Goal: Task Accomplishment & Management: Use online tool/utility

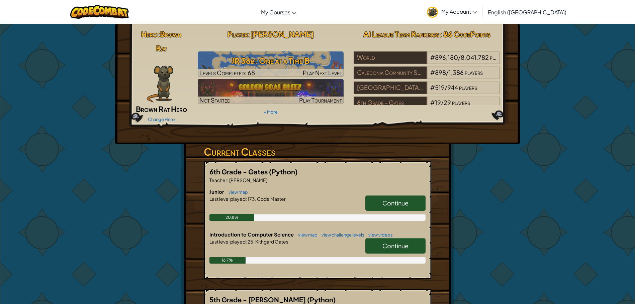
scroll to position [67, 0]
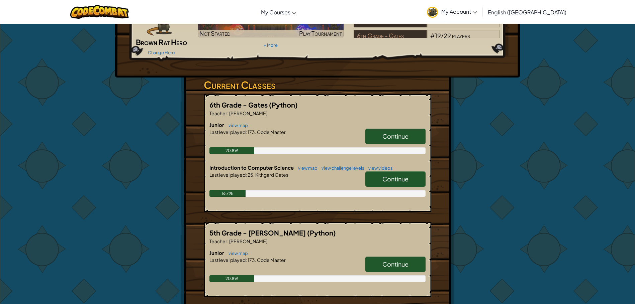
click at [380, 179] on link "Continue" at bounding box center [395, 179] width 60 height 15
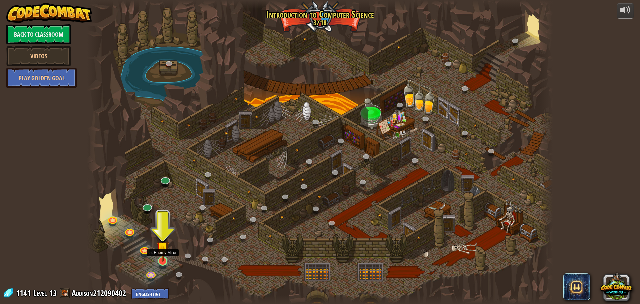
click at [159, 259] on img at bounding box center [163, 248] width 12 height 28
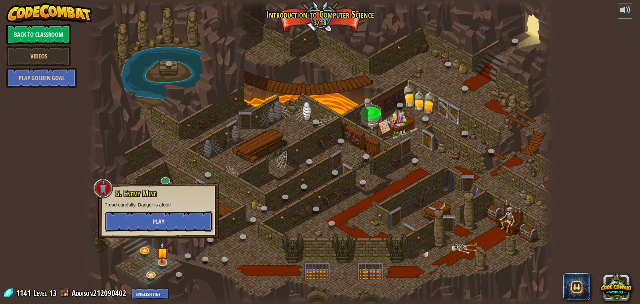
click at [160, 221] on span "Play" at bounding box center [158, 222] width 11 height 8
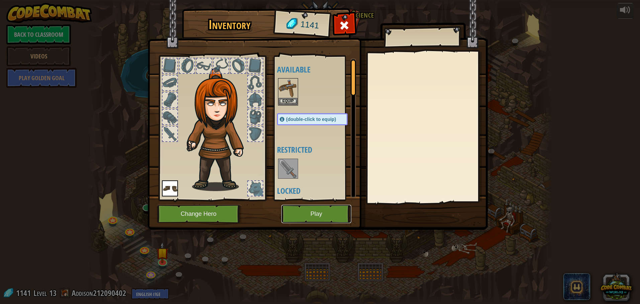
click at [283, 213] on button "Play" at bounding box center [316, 214] width 70 height 18
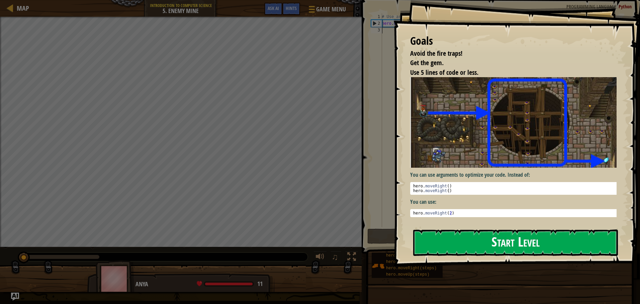
click at [422, 238] on button "Start Level" at bounding box center [515, 243] width 205 height 26
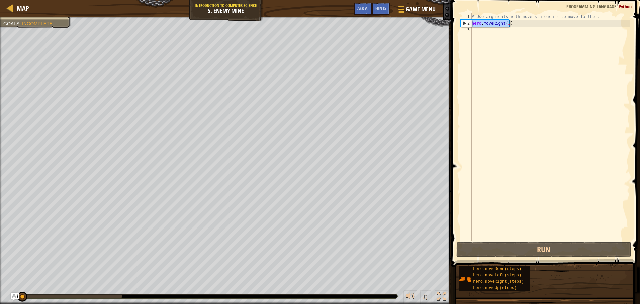
click at [370, 26] on div "Map Introduction to Computer Science 5. Enemy Mine Game Menu Done Hints Ask AI …" at bounding box center [320, 152] width 640 height 304
type textarea "hero.moveRight(3)"
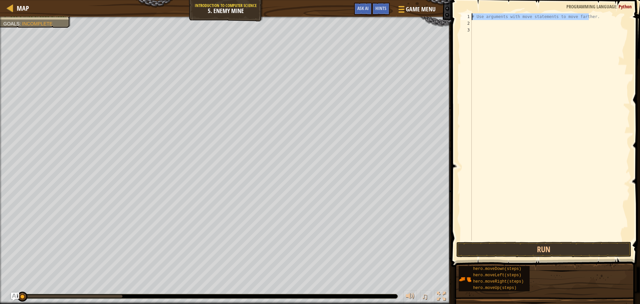
drag, startPoint x: 589, startPoint y: 16, endPoint x: 420, endPoint y: 8, distance: 169.5
click at [451, 12] on div "Map Introduction to Computer Science 5. Enemy Mine Game Menu Done Hints Ask AI …" at bounding box center [320, 152] width 640 height 304
type textarea "# Use arguments with move statements to move farther."
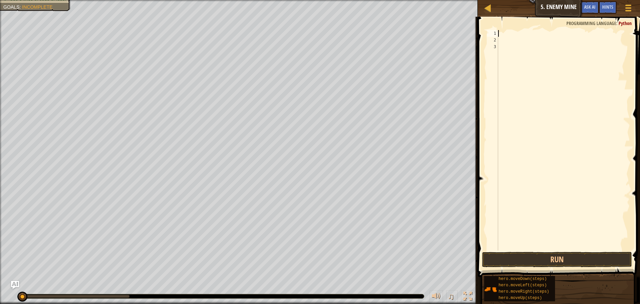
type textarea "h"
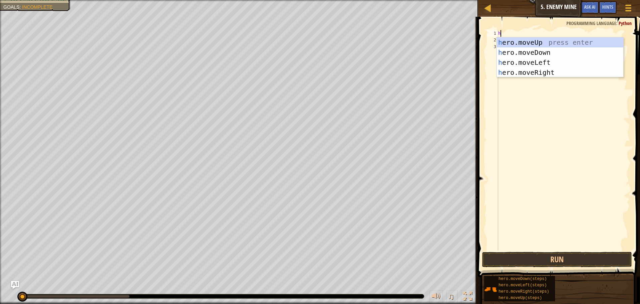
scroll to position [3, 0]
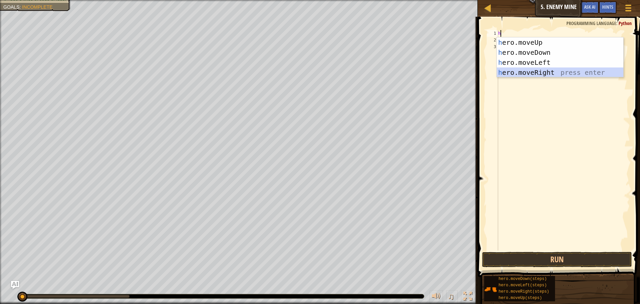
click at [519, 70] on div "h ero.moveUp press enter h ero.moveDown press enter h ero.moveLeft press enter …" at bounding box center [560, 67] width 126 height 60
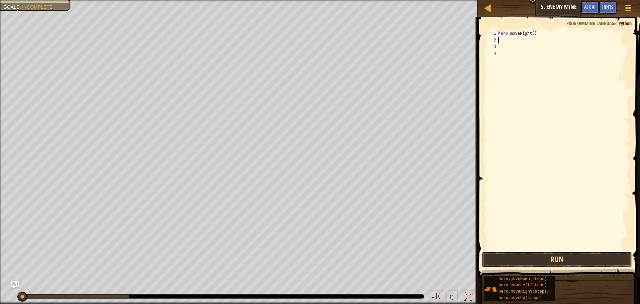
click at [531, 32] on div "hero . moveRight ( )" at bounding box center [563, 147] width 133 height 234
type textarea "hero.moveRight(2)"
click at [500, 41] on div "hero . moveRight ( 2 )" at bounding box center [563, 147] width 133 height 234
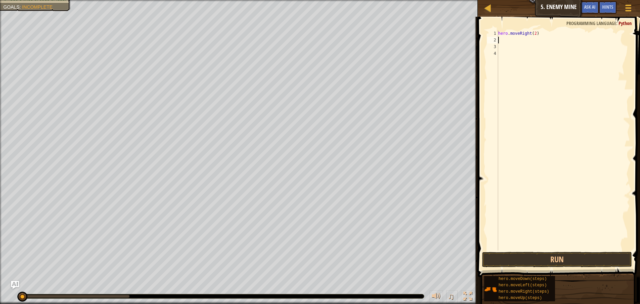
type textarea "h"
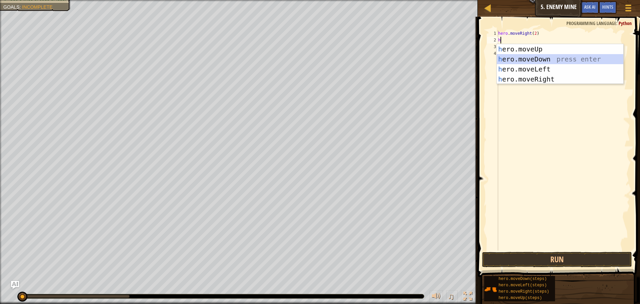
click at [535, 63] on div "h ero.moveUp press enter h ero.moveDown press enter h ero.moveLeft press enter …" at bounding box center [560, 74] width 126 height 60
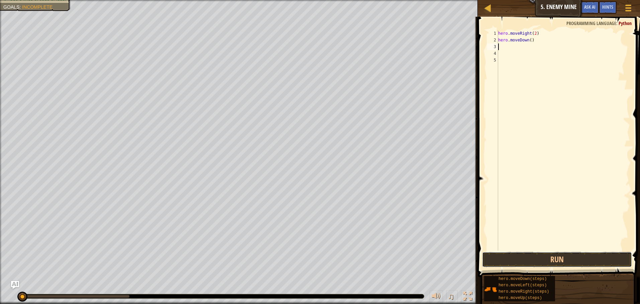
drag, startPoint x: 534, startPoint y: 257, endPoint x: 548, endPoint y: 246, distance: 18.1
click at [535, 257] on button "Run" at bounding box center [557, 259] width 150 height 15
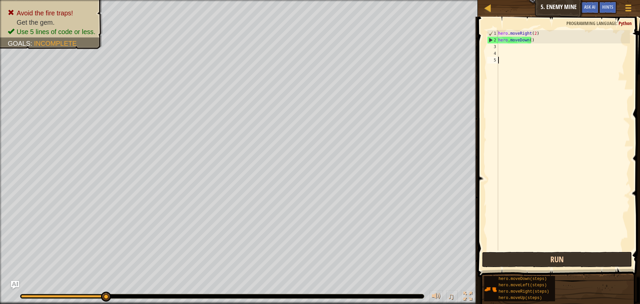
drag, startPoint x: 506, startPoint y: 247, endPoint x: 498, endPoint y: 260, distance: 15.8
click at [498, 260] on div "1 2 3 4 5 hero . moveRight ( 2 ) hero . moveDown ( ) הההההההההההההההההההההההההה…" at bounding box center [558, 160] width 164 height 280
click at [498, 260] on button "Run" at bounding box center [557, 259] width 150 height 15
type textarea "h"
